Goal: Navigation & Orientation: Find specific page/section

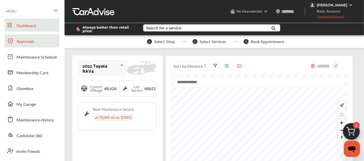
click at [21, 43] on span "Approvals" at bounding box center [25, 41] width 18 height 7
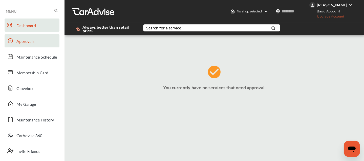
click at [26, 21] on link "Dashboard" at bounding box center [32, 24] width 55 height 13
